Goal: Navigation & Orientation: Find specific page/section

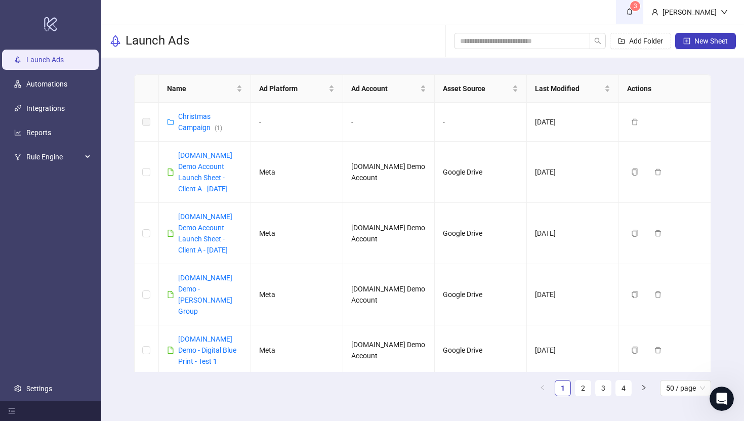
click at [633, 10] on icon "bell" at bounding box center [629, 11] width 7 height 7
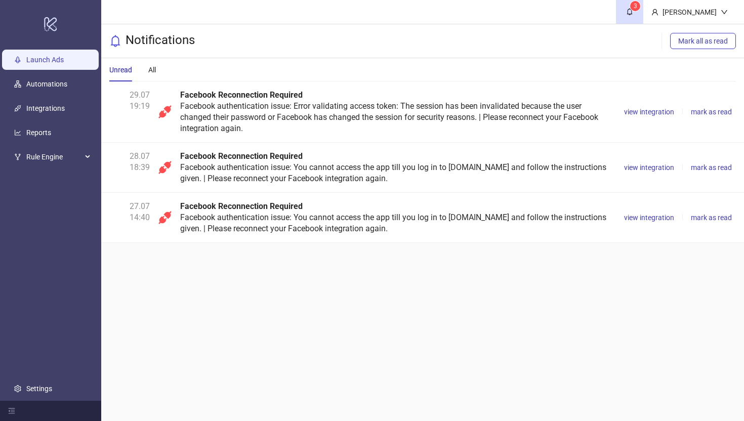
click at [36, 60] on link "Launch Ads" at bounding box center [44, 60] width 37 height 8
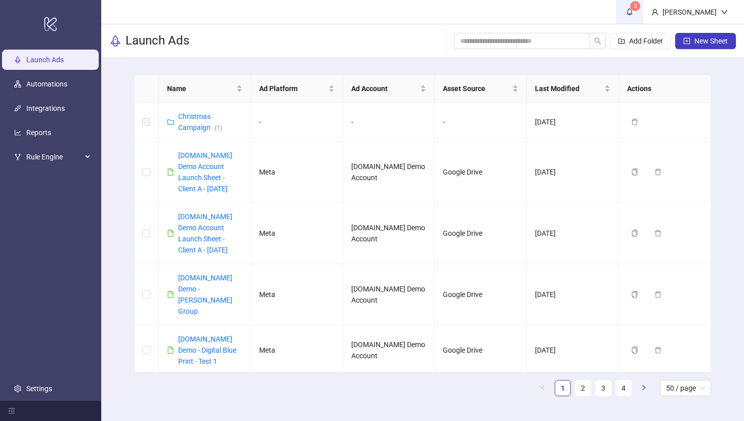
click at [643, 3] on link "3" at bounding box center [629, 12] width 27 height 24
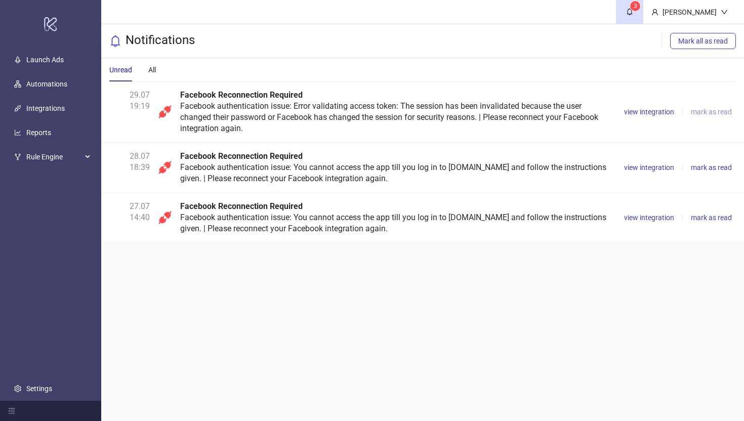
click at [703, 112] on span "mark as read" at bounding box center [711, 112] width 41 height 8
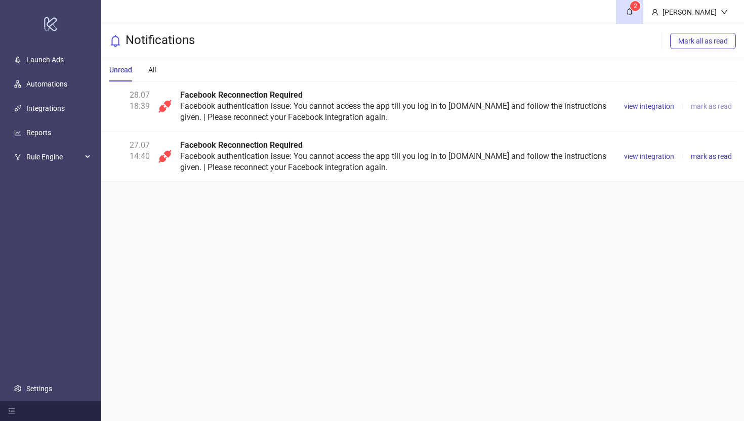
click at [709, 106] on span "mark as read" at bounding box center [711, 106] width 41 height 8
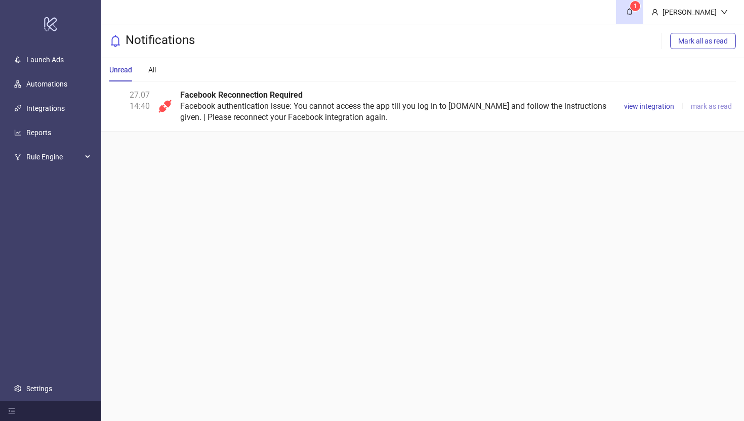
click at [709, 106] on span "mark as read" at bounding box center [711, 106] width 41 height 8
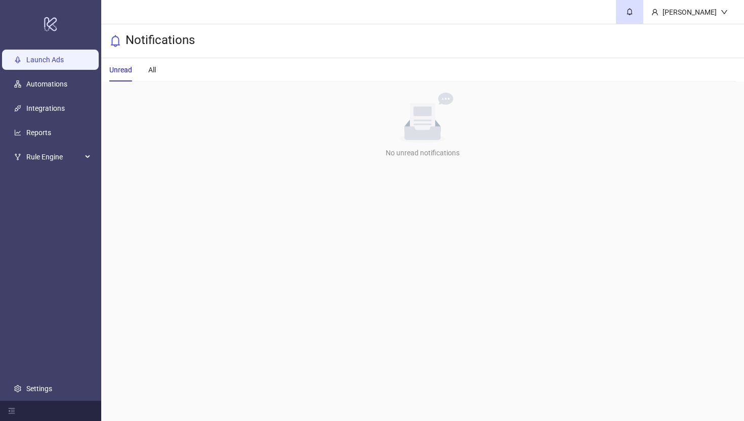
click at [49, 63] on link "Launch Ads" at bounding box center [44, 60] width 37 height 8
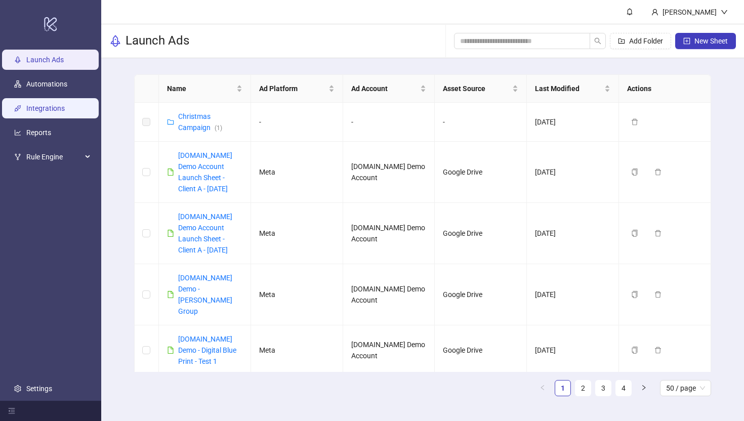
click at [44, 112] on link "Integrations" at bounding box center [45, 108] width 38 height 8
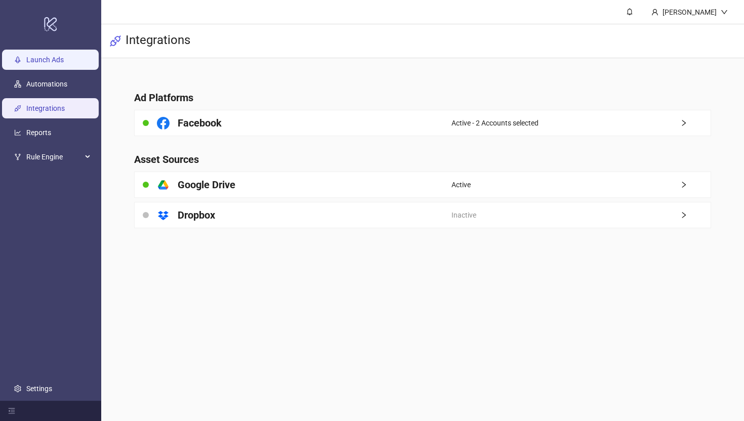
click at [55, 61] on link "Launch Ads" at bounding box center [44, 60] width 37 height 8
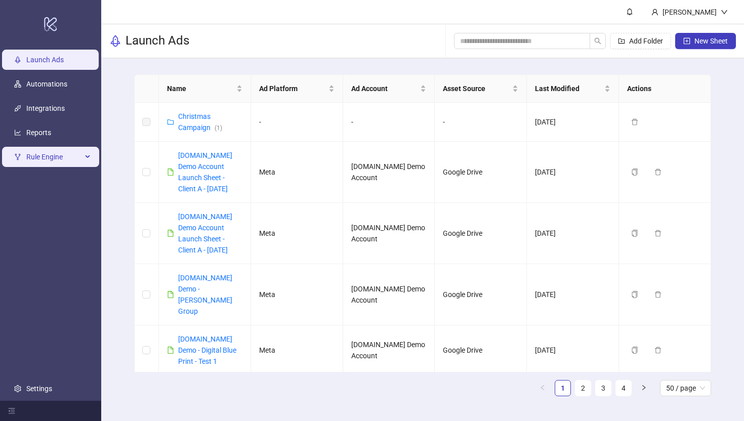
click at [60, 157] on span "Rule Engine" at bounding box center [54, 157] width 56 height 20
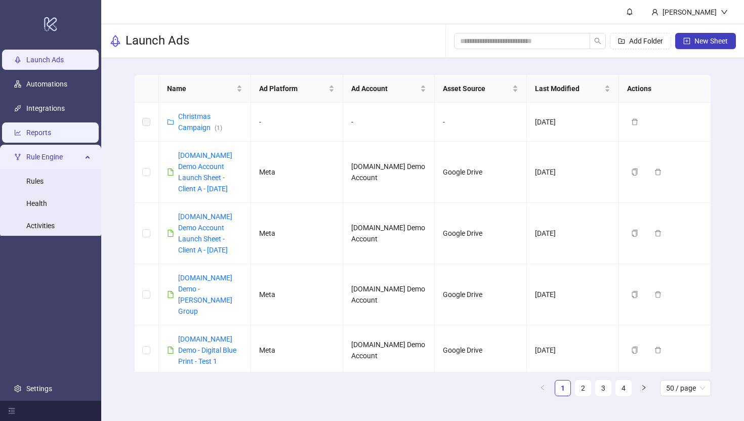
click at [47, 131] on link "Reports" at bounding box center [38, 133] width 25 height 8
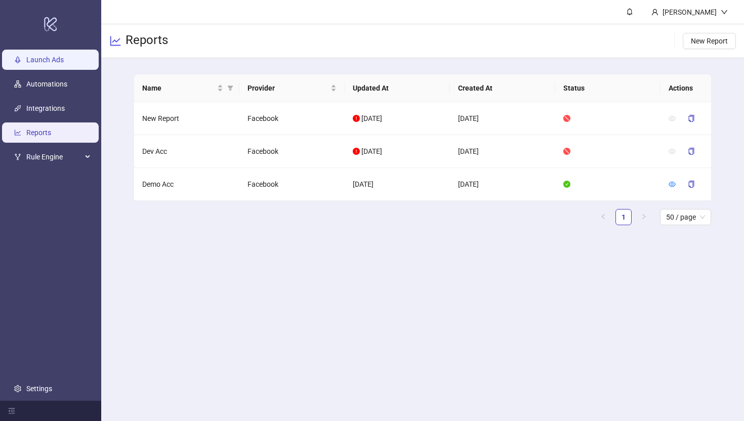
click at [46, 56] on link "Launch Ads" at bounding box center [44, 60] width 37 height 8
